Goal: Complete application form

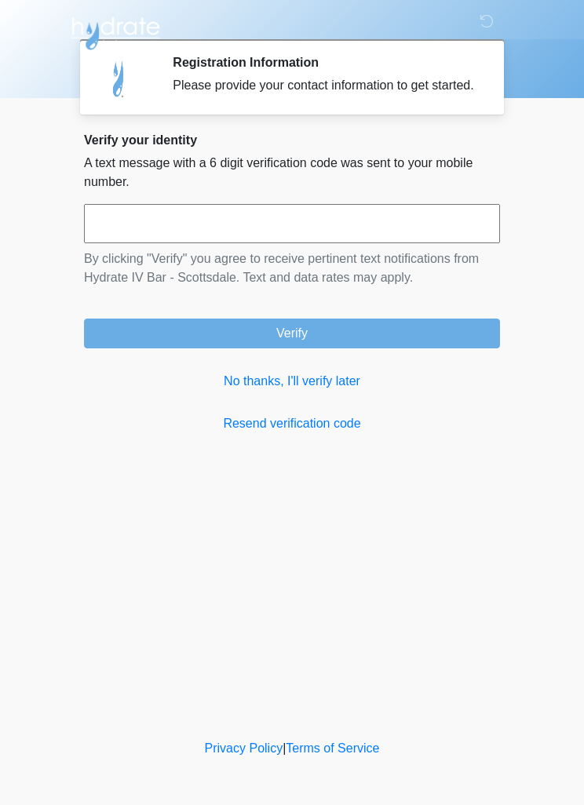
click at [160, 234] on input "text" at bounding box center [292, 223] width 416 height 39
type input "******"
click at [202, 349] on button "Verify" at bounding box center [292, 334] width 416 height 30
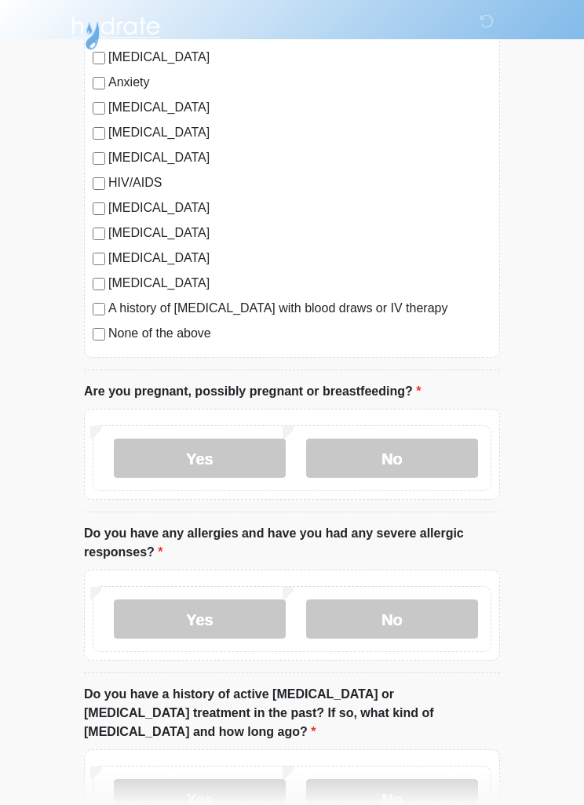
scroll to position [301, 0]
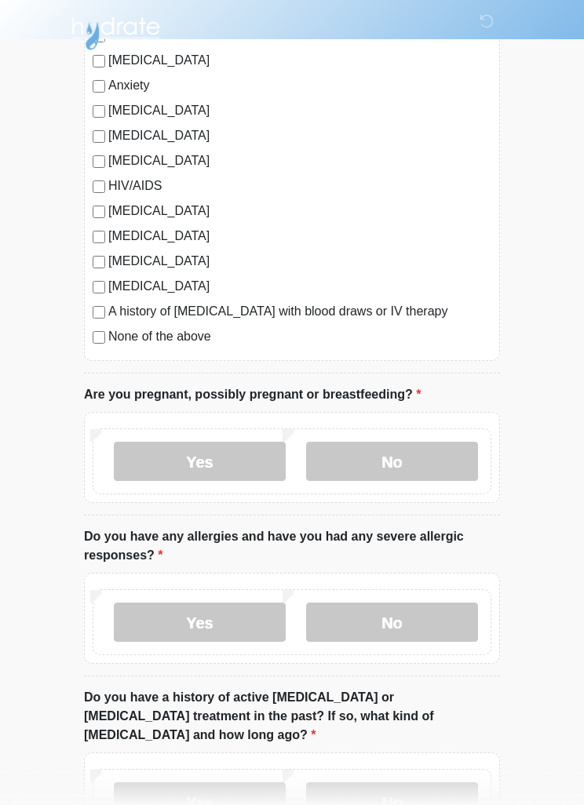
click at [444, 466] on label "No" at bounding box center [392, 461] width 172 height 39
click at [459, 628] on label "No" at bounding box center [392, 622] width 172 height 39
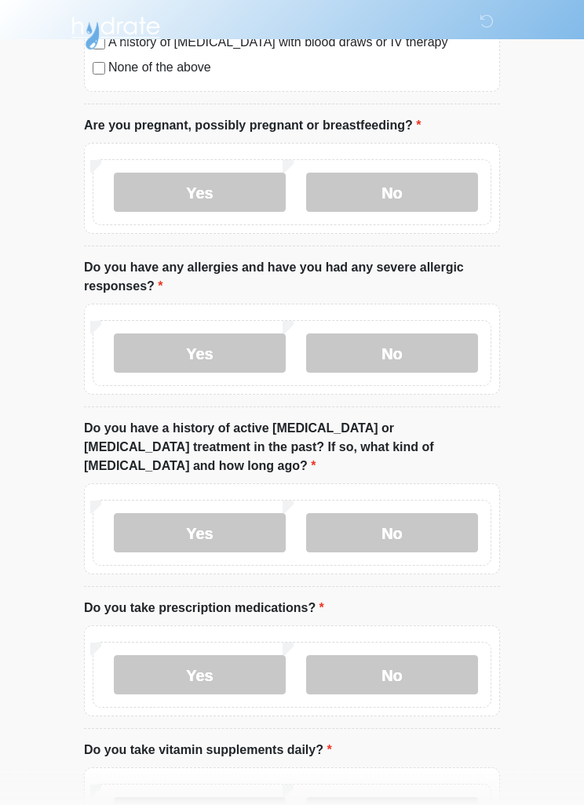
click at [451, 514] on label "No" at bounding box center [392, 533] width 172 height 39
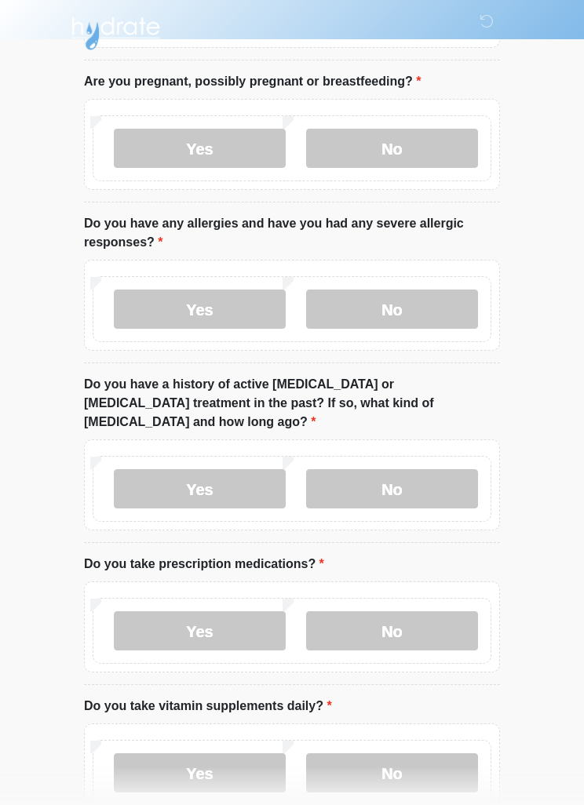
scroll to position [692, 0]
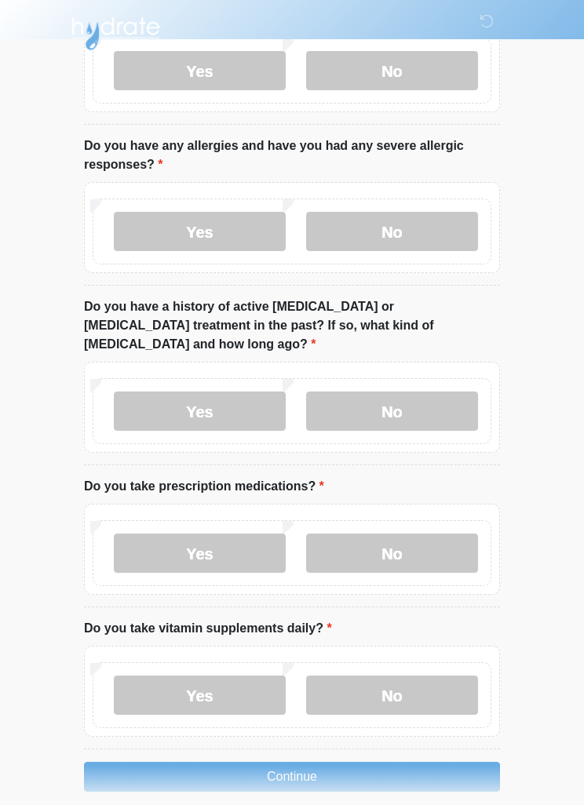
click at [148, 536] on label "Yes" at bounding box center [200, 553] width 172 height 39
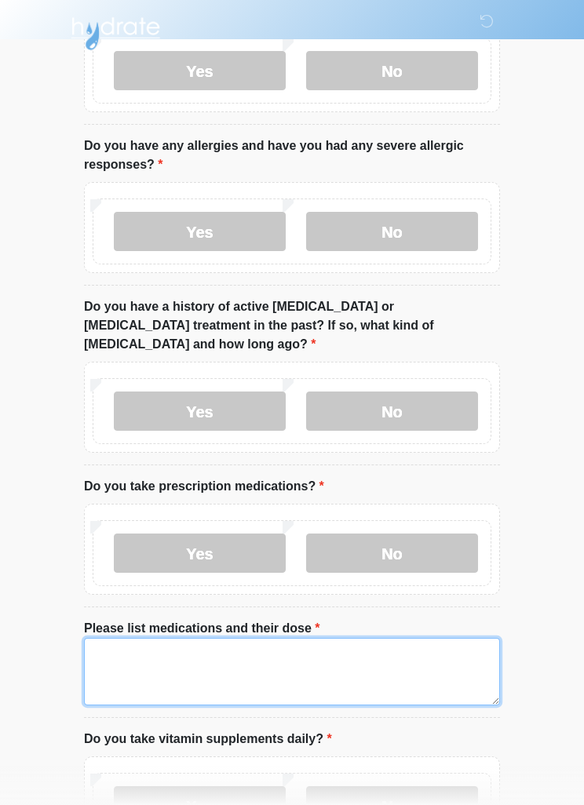
click at [124, 648] on textarea "Please list medications and their dose" at bounding box center [292, 672] width 416 height 68
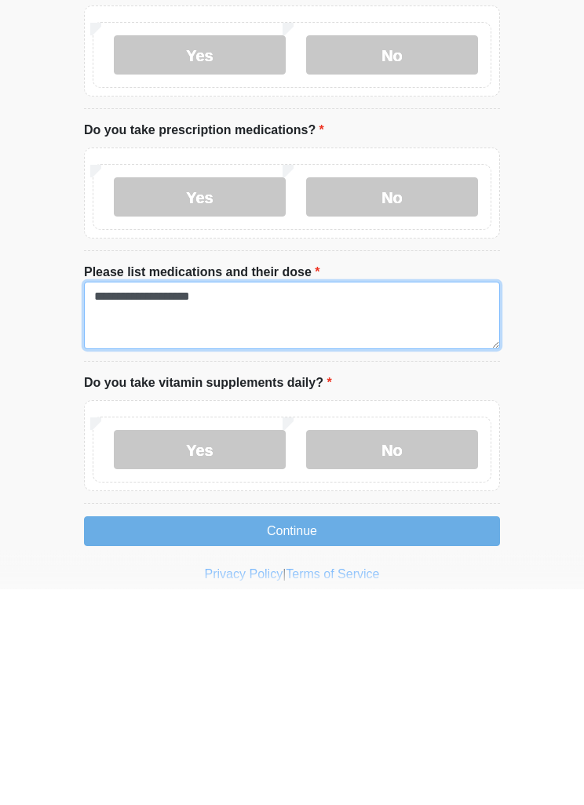
type textarea "**********"
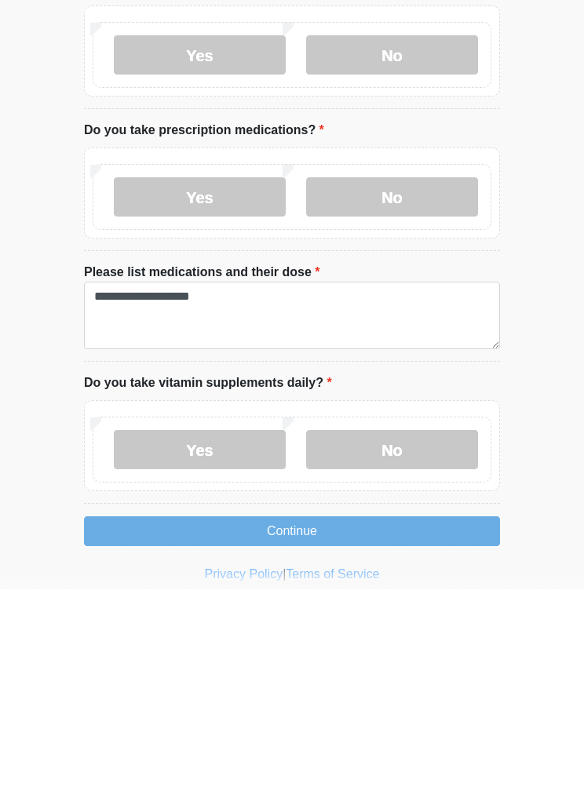
click at [448, 647] on label "No" at bounding box center [392, 666] width 172 height 39
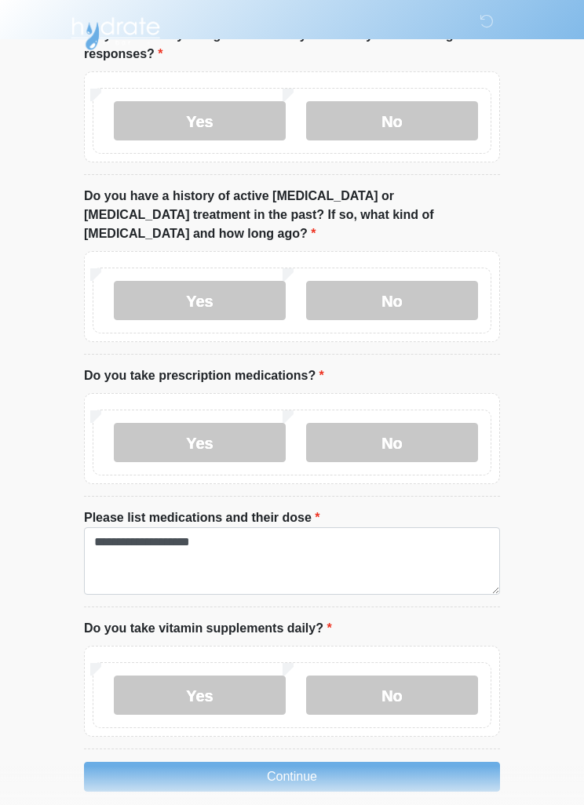
click at [125, 762] on button "Continue" at bounding box center [292, 777] width 416 height 30
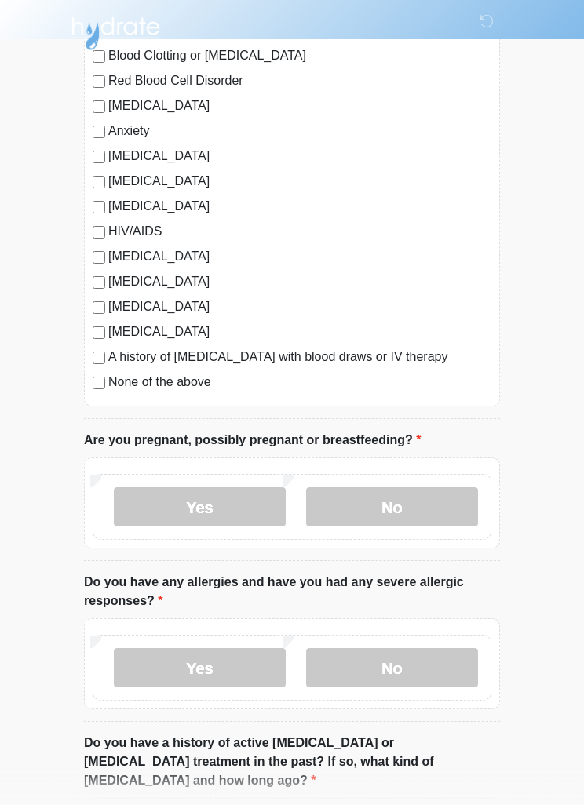
scroll to position [0, 0]
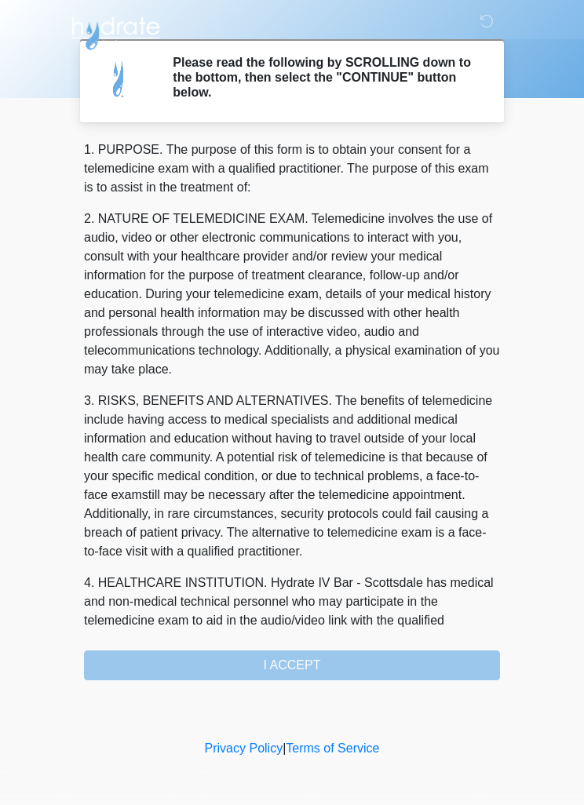
click at [125, 663] on div "1. PURPOSE. The purpose of this form is to obtain your consent for a telemedici…" at bounding box center [292, 411] width 416 height 540
click at [451, 665] on div "1. PURPOSE. The purpose of this form is to obtain your consent for a telemedici…" at bounding box center [292, 411] width 416 height 540
click at [412, 654] on div "1. PURPOSE. The purpose of this form is to obtain your consent for a telemedici…" at bounding box center [292, 411] width 416 height 540
click at [412, 653] on div "1. PURPOSE. The purpose of this form is to obtain your consent for a telemedici…" at bounding box center [292, 411] width 416 height 540
click at [418, 656] on div "1. PURPOSE. The purpose of this form is to obtain your consent for a telemedici…" at bounding box center [292, 411] width 416 height 540
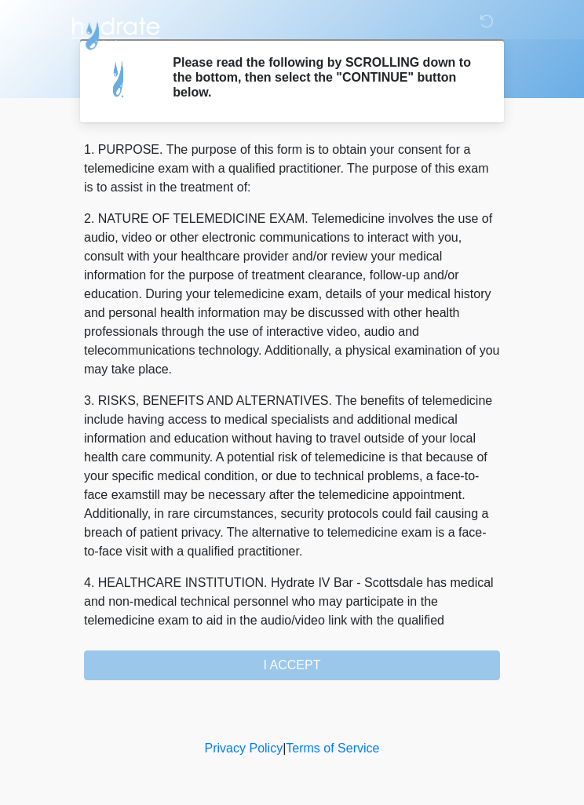
click at [155, 671] on div "1. PURPOSE. The purpose of this form is to obtain your consent for a telemedici…" at bounding box center [292, 411] width 416 height 540
click at [154, 671] on div "1. PURPOSE. The purpose of this form is to obtain your consent for a telemedici…" at bounding box center [292, 411] width 416 height 540
click at [145, 661] on div "1. PURPOSE. The purpose of this form is to obtain your consent for a telemedici…" at bounding box center [292, 411] width 416 height 540
click at [146, 663] on div "1. PURPOSE. The purpose of this form is to obtain your consent for a telemedici…" at bounding box center [292, 411] width 416 height 540
click at [129, 673] on div "1. PURPOSE. The purpose of this form is to obtain your consent for a telemedici…" at bounding box center [292, 411] width 416 height 540
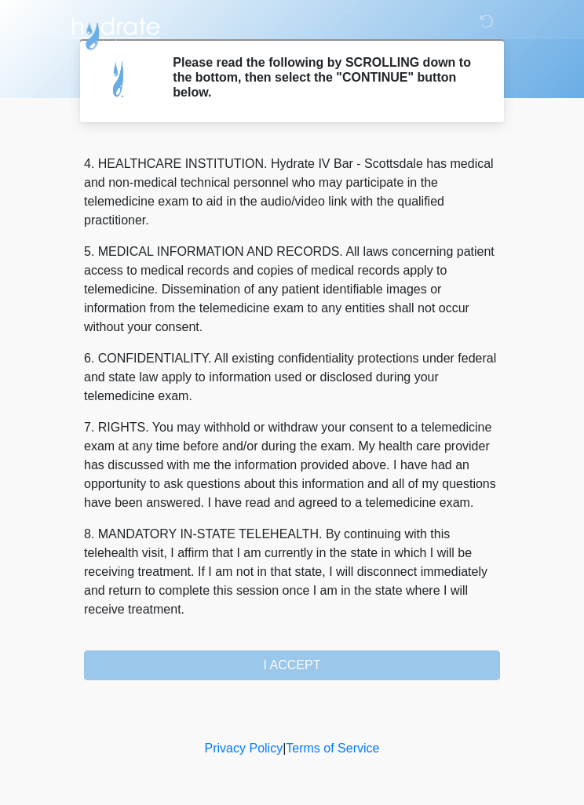
scroll to position [438, 0]
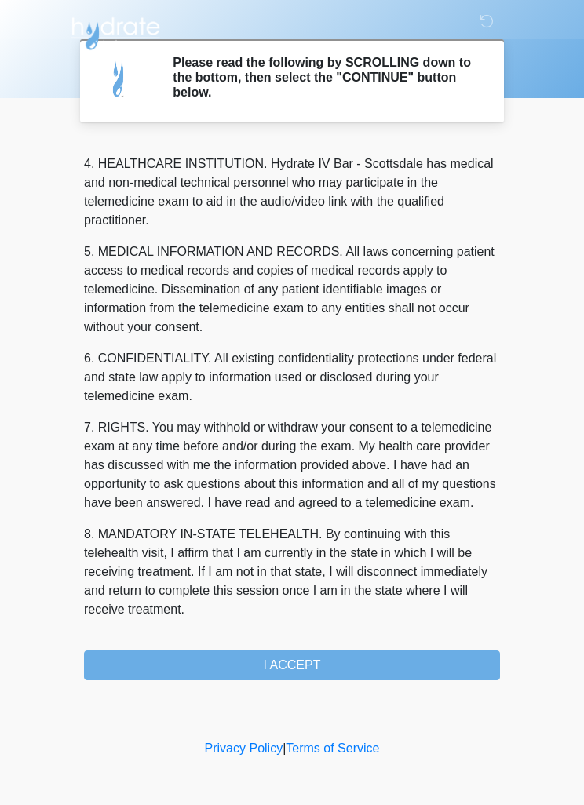
click at [469, 674] on button "I ACCEPT" at bounding box center [292, 666] width 416 height 30
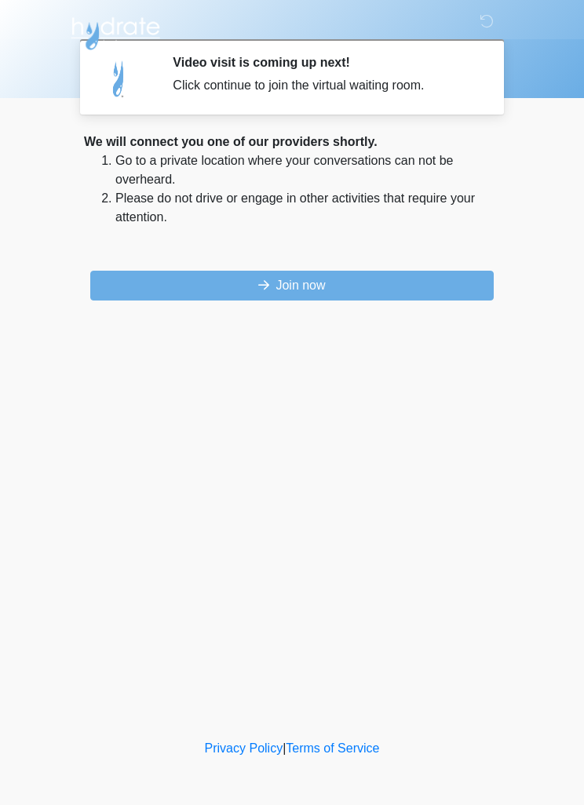
click at [436, 286] on button "Join now" at bounding box center [292, 286] width 404 height 30
